Goal: Task Accomplishment & Management: Complete application form

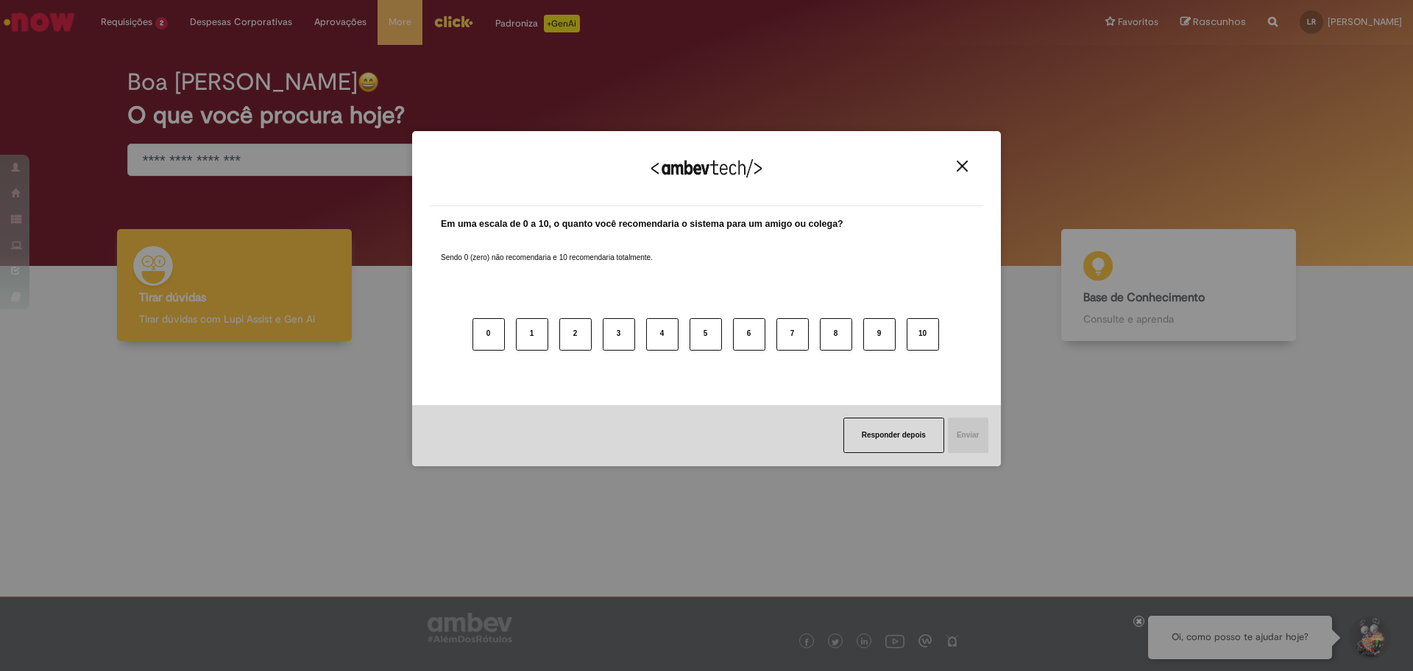
click at [964, 167] on img "Close" at bounding box center [962, 165] width 11 height 11
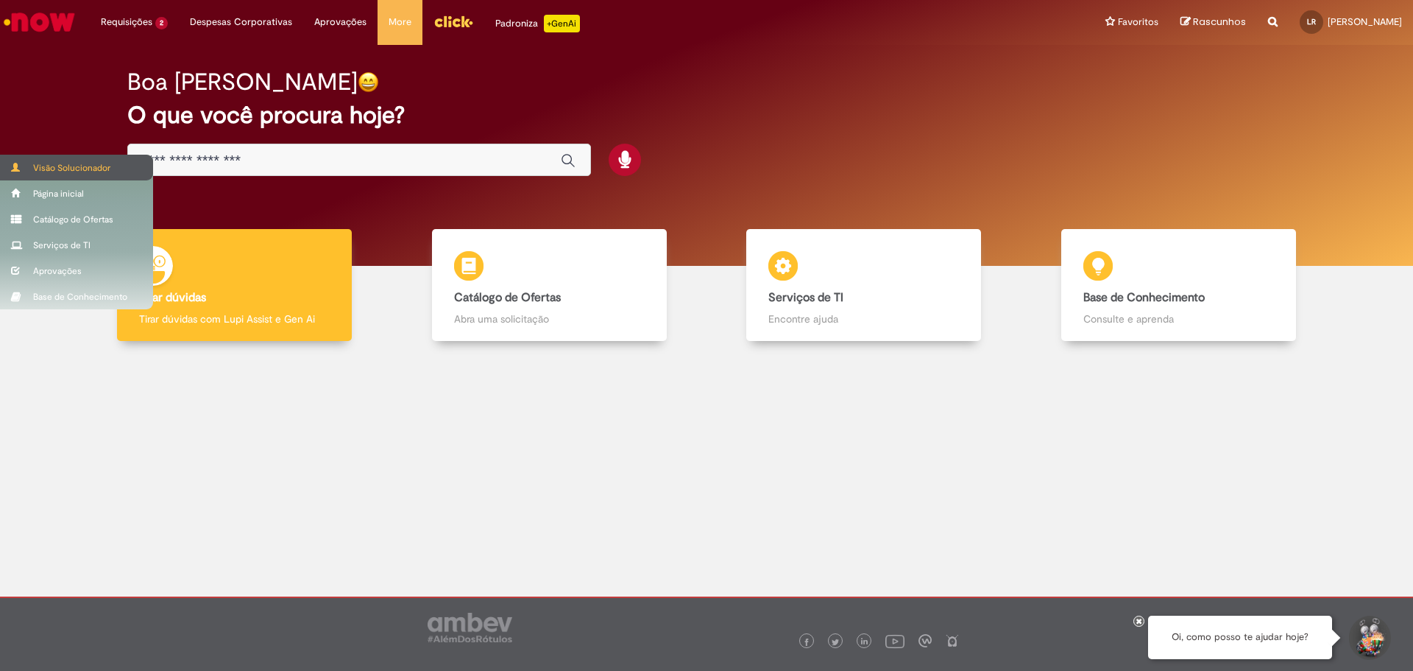
click at [34, 163] on div "Visão Solucionador" at bounding box center [76, 168] width 153 height 26
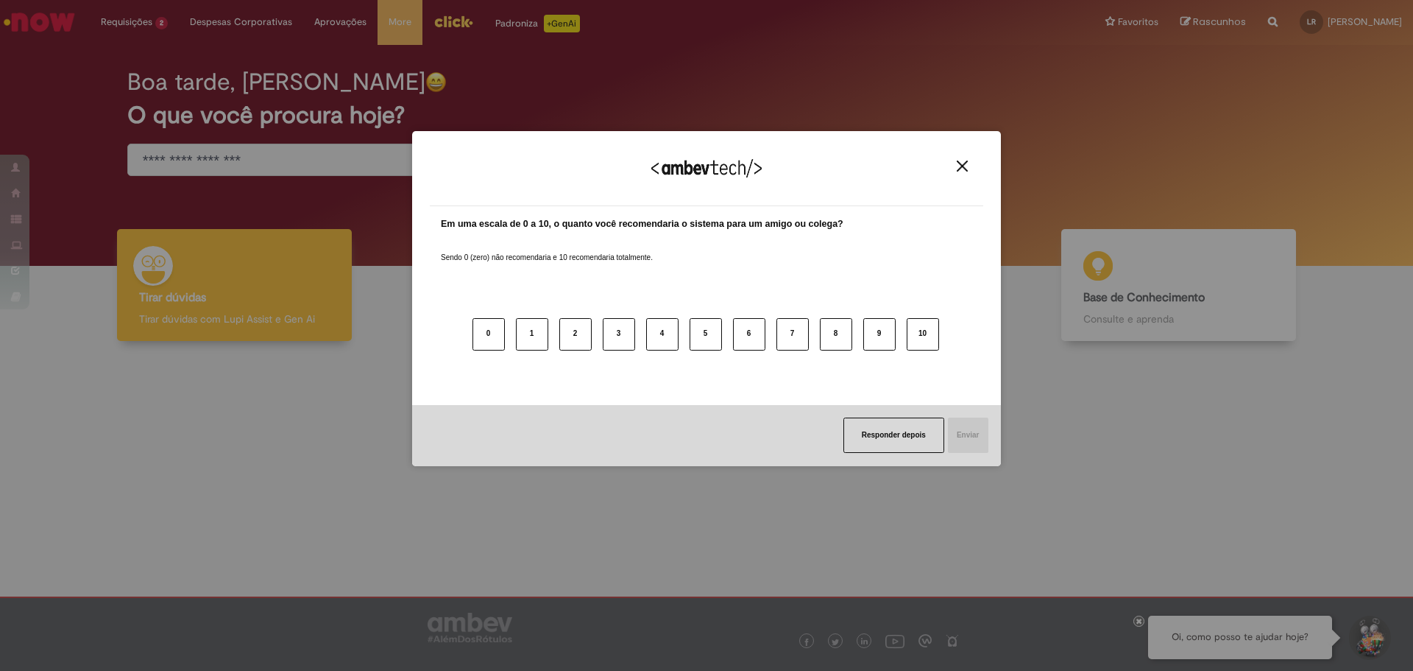
click at [969, 167] on button "Close" at bounding box center [962, 166] width 20 height 13
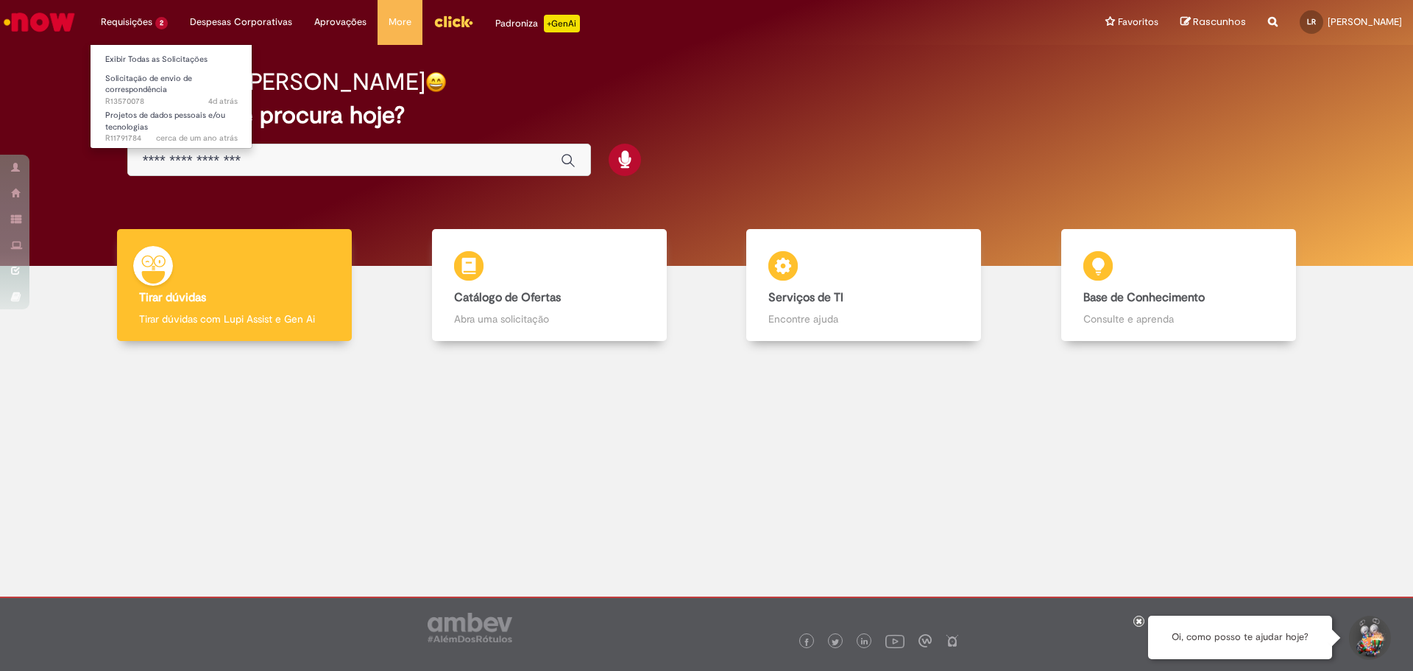
click at [140, 19] on li "Requisições 2 Exibir Todas as Solicitações Solicitação de envio de correspondên…" at bounding box center [134, 22] width 89 height 44
click at [135, 95] on span "Solicitação de envio de correspondência" at bounding box center [148, 84] width 87 height 23
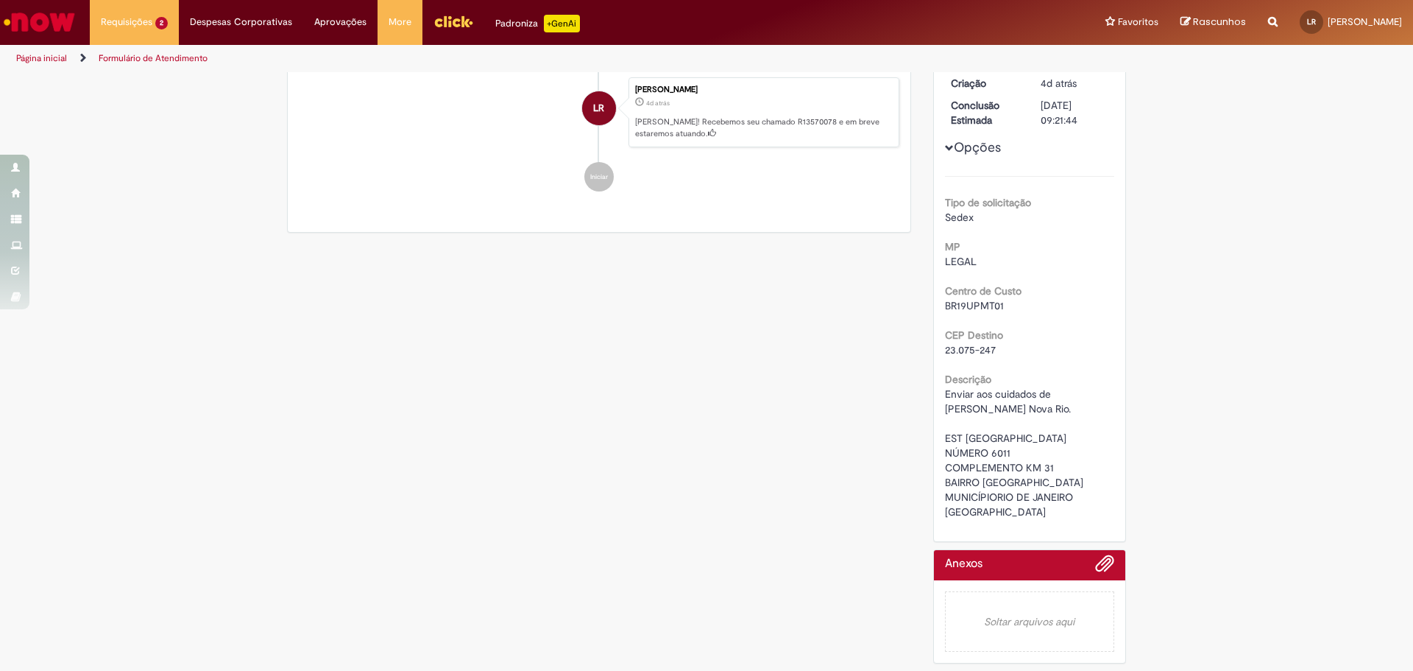
scroll to position [167, 0]
